Goal: Task Accomplishment & Management: Use online tool/utility

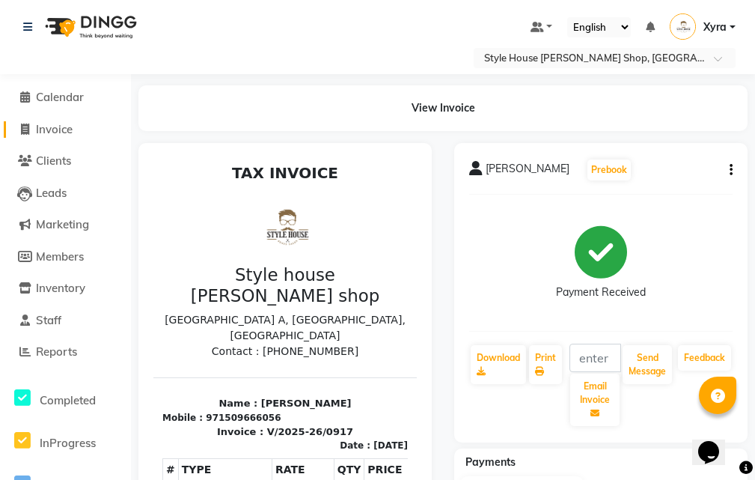
click at [73, 131] on span "Invoice" at bounding box center [54, 129] width 37 height 14
select select "service"
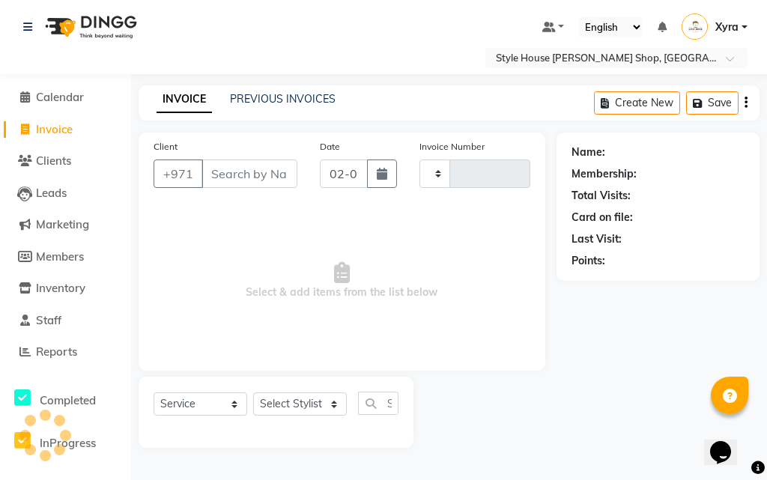
type input "0918"
select select "8421"
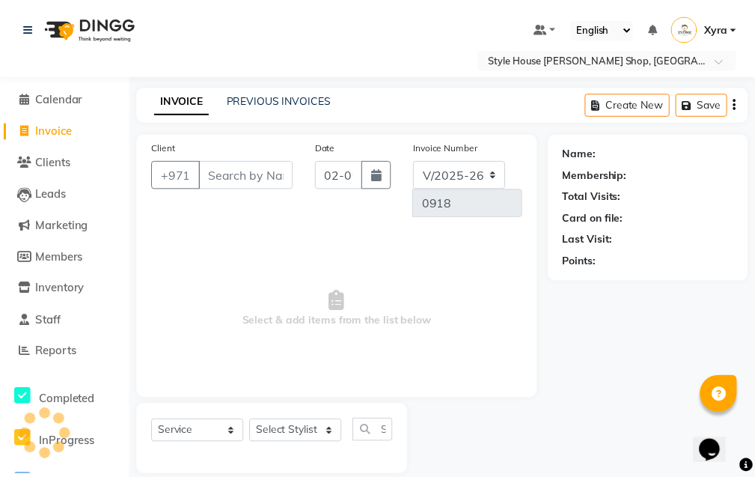
scroll to position [19, 0]
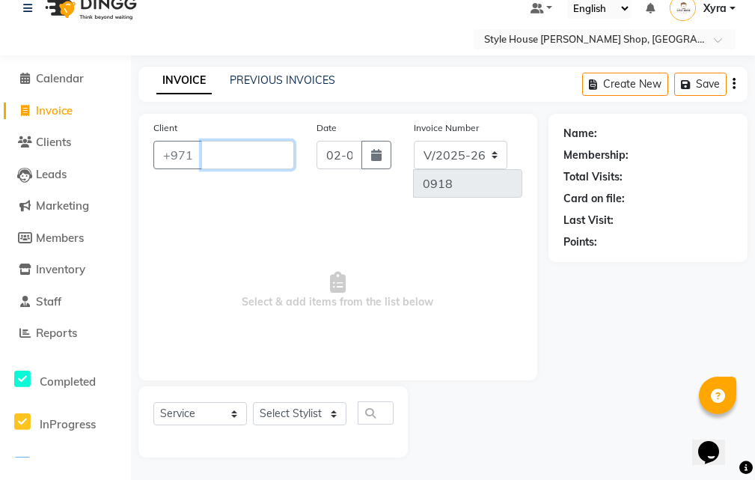
click at [259, 165] on input "Client" at bounding box center [247, 155] width 93 height 28
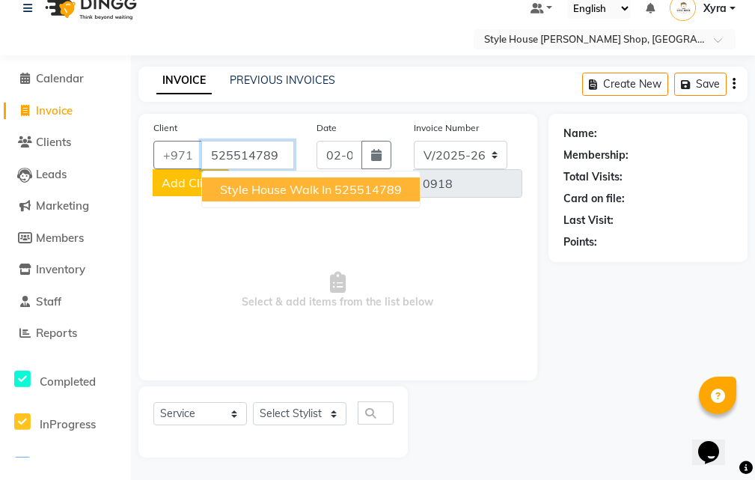
type input "525514789"
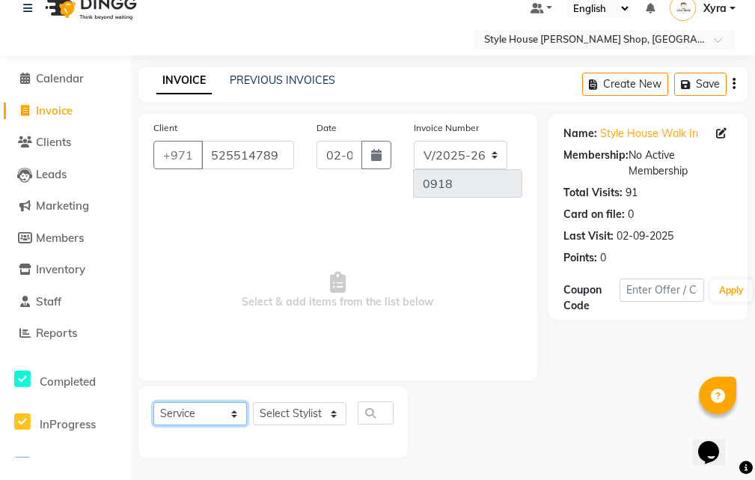
click at [231, 415] on select "Select Service Product Membership Package Voucher Prepaid Gift Card" at bounding box center [200, 413] width 94 height 23
click at [409, 355] on span "Select & add items from the list below" at bounding box center [337, 291] width 369 height 150
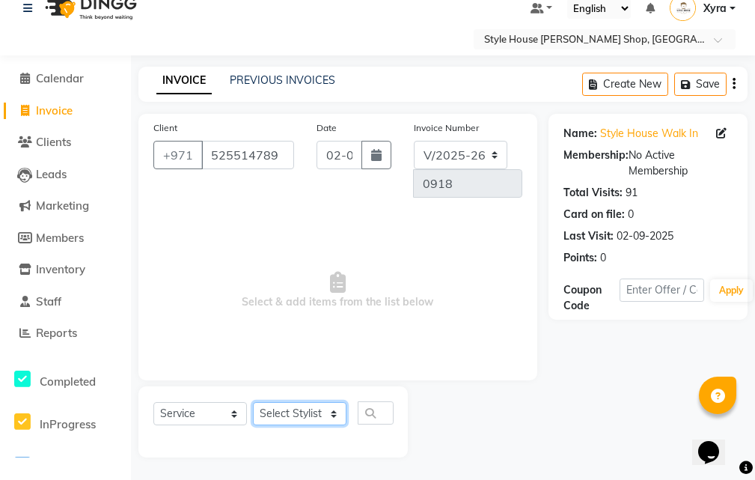
click at [320, 408] on select "Select Stylist [PERSON_NAME] ABDELHANIN [PERSON_NAME] [PERSON_NAME] [PERSON_NAM…" at bounding box center [300, 413] width 94 height 23
click at [253, 402] on select "Select Stylist [PERSON_NAME] ABDELHANIN [PERSON_NAME] [PERSON_NAME] [PERSON_NAM…" at bounding box center [300, 413] width 94 height 23
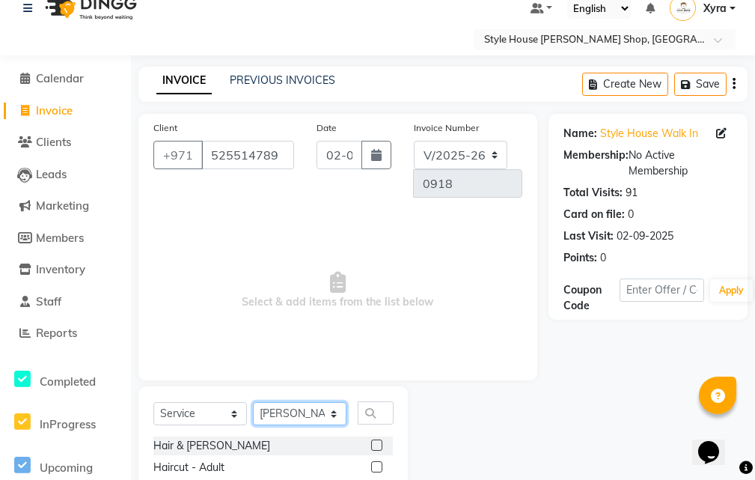
click at [325, 411] on select "Select Stylist [PERSON_NAME] ABDELHANIN [PERSON_NAME] [PERSON_NAME] [PERSON_NAM…" at bounding box center [300, 413] width 94 height 23
click at [253, 402] on select "Select Stylist [PERSON_NAME] ABDELHANIN [PERSON_NAME] [PERSON_NAME] [PERSON_NAM…" at bounding box center [300, 413] width 94 height 23
click at [332, 411] on select "Select Stylist [PERSON_NAME] ABDELHANIN [PERSON_NAME] [PERSON_NAME] [PERSON_NAM…" at bounding box center [300, 413] width 94 height 23
select select "83270"
click at [253, 402] on select "Select Stylist [PERSON_NAME] ABDELHANIN [PERSON_NAME] [PERSON_NAME] [PERSON_NAM…" at bounding box center [300, 413] width 94 height 23
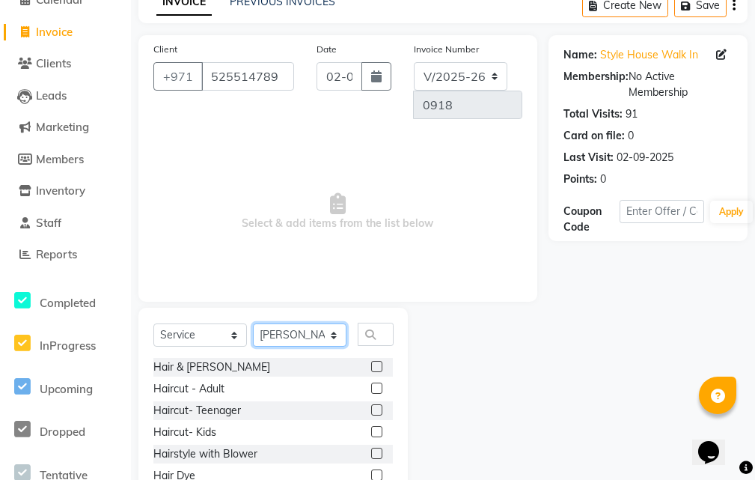
scroll to position [168, 0]
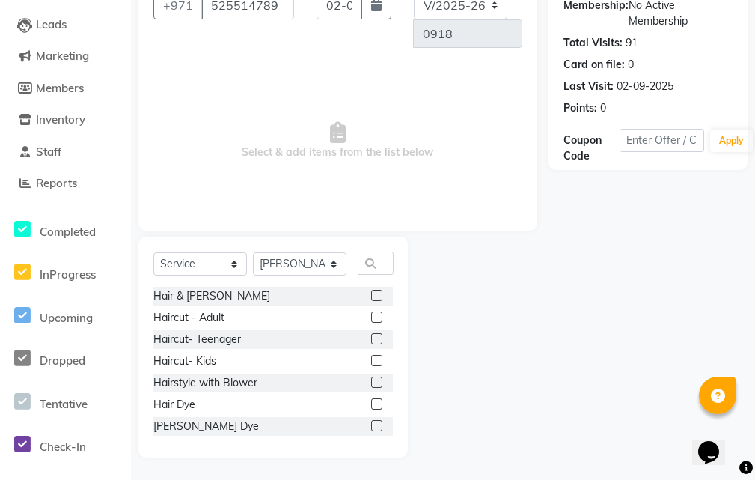
click at [371, 294] on label at bounding box center [376, 295] width 11 height 11
click at [371, 294] on input "checkbox" at bounding box center [376, 296] width 10 height 10
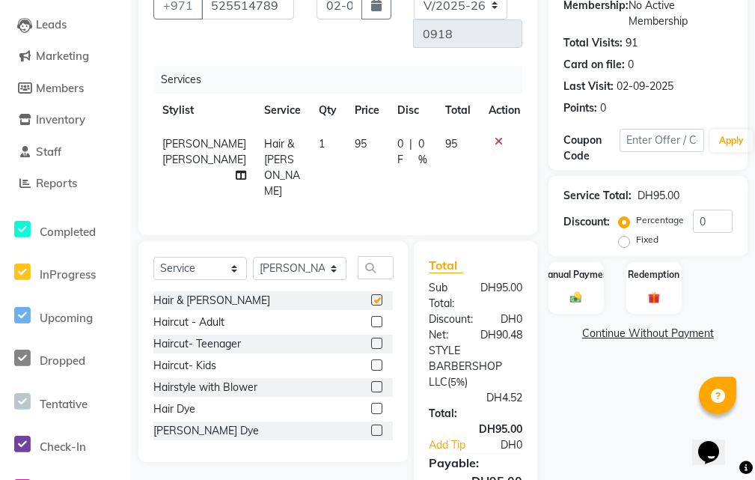
checkbox input "false"
click at [577, 305] on div "Manual Payment" at bounding box center [576, 288] width 58 height 54
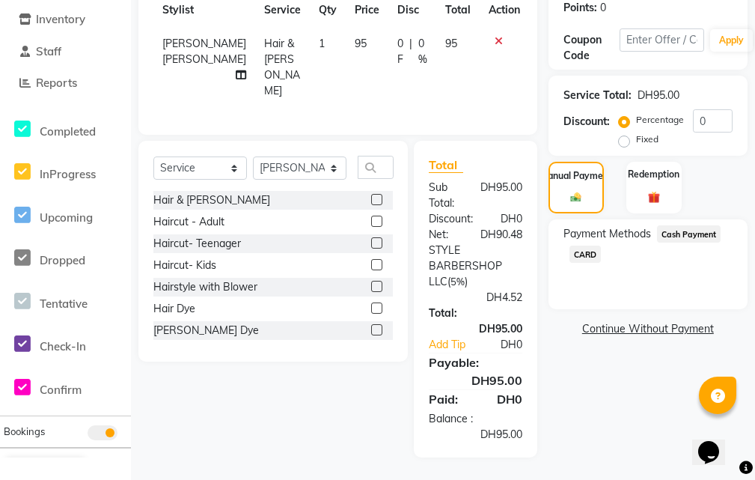
scroll to position [280, 0]
click at [589, 246] on span "CARD" at bounding box center [586, 254] width 32 height 17
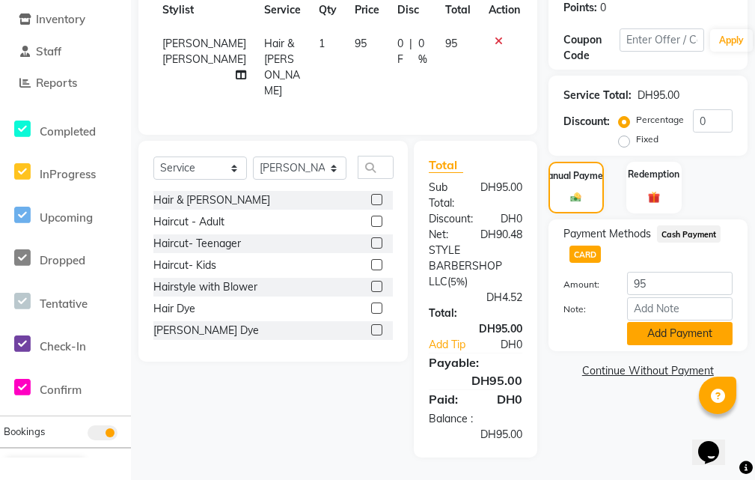
click at [687, 322] on button "Add Payment" at bounding box center [680, 333] width 106 height 23
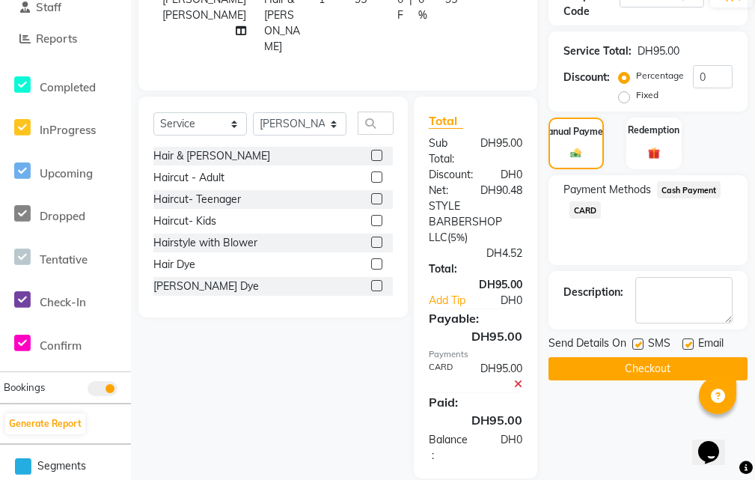
scroll to position [345, 0]
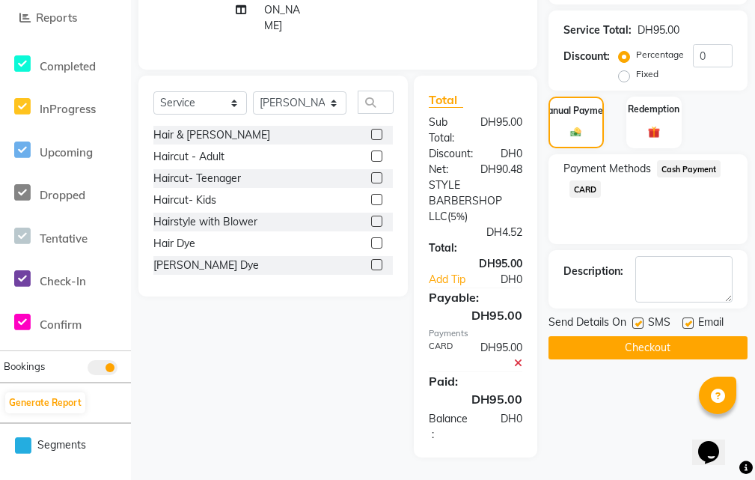
click at [655, 336] on button "Checkout" at bounding box center [648, 347] width 199 height 23
